Goal: Information Seeking & Learning: Learn about a topic

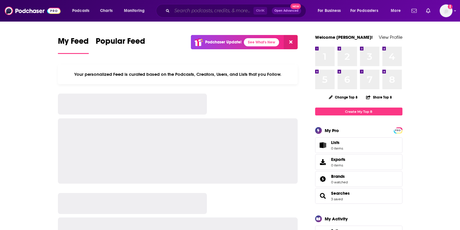
click at [181, 11] on input "Search podcasts, credits, & more..." at bounding box center [213, 10] width 82 height 9
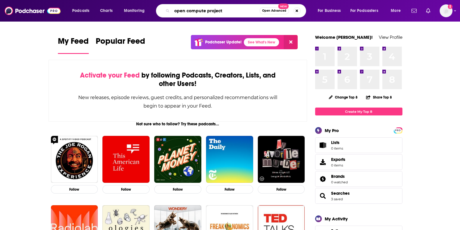
type input "open compute project"
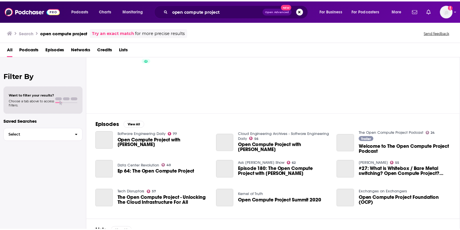
scroll to position [36, 0]
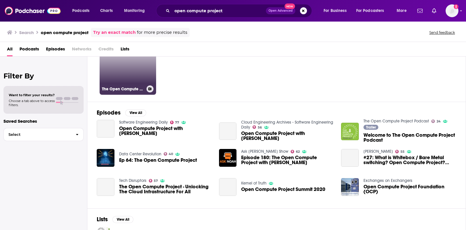
click at [119, 73] on link "24 The Open Compute Project Podcast" at bounding box center [128, 66] width 56 height 56
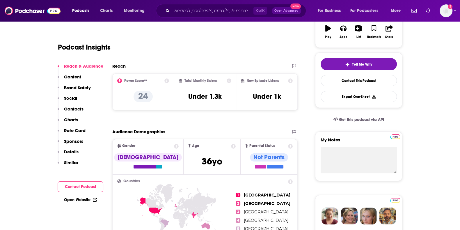
scroll to position [109, 0]
